Goal: Task Accomplishment & Management: Manage account settings

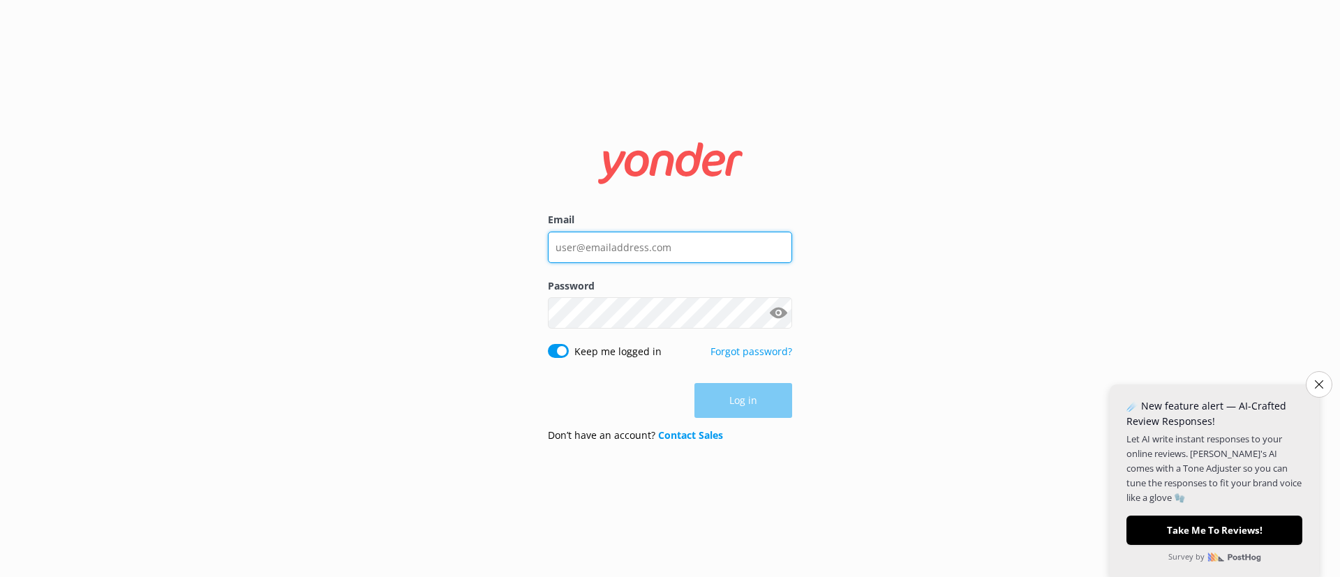
type input "[EMAIL_ADDRESS][DOMAIN_NAME]"
click at [716, 401] on div "Log in" at bounding box center [670, 400] width 244 height 35
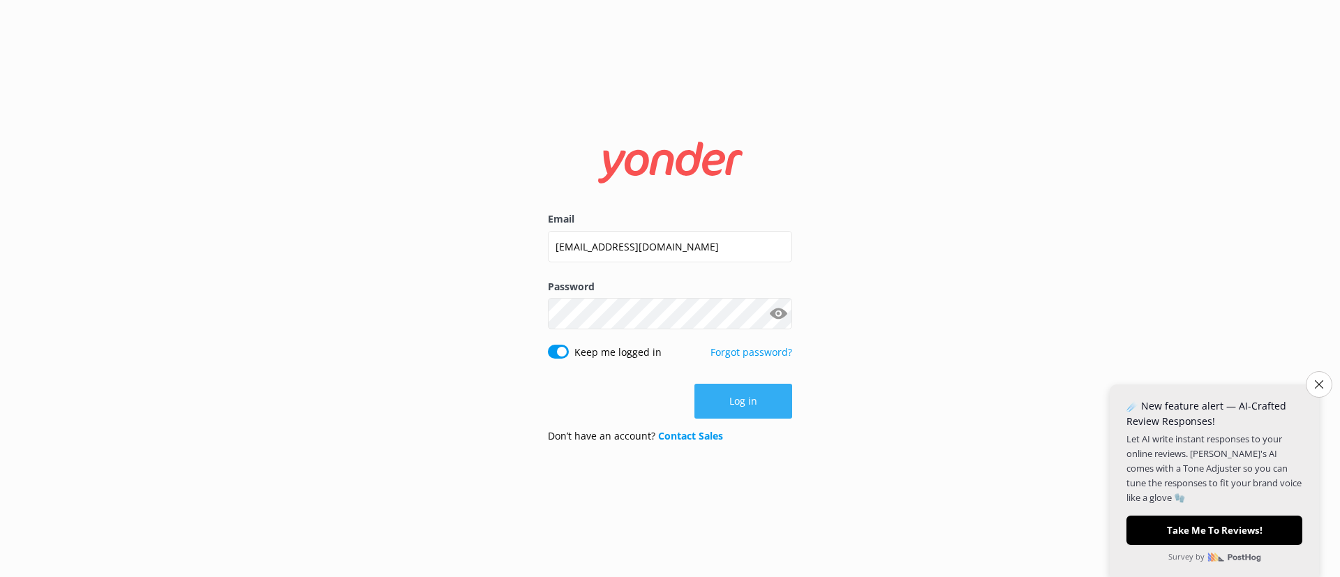
click at [772, 394] on button "Log in" at bounding box center [744, 401] width 98 height 35
